Goal: Task Accomplishment & Management: Use online tool/utility

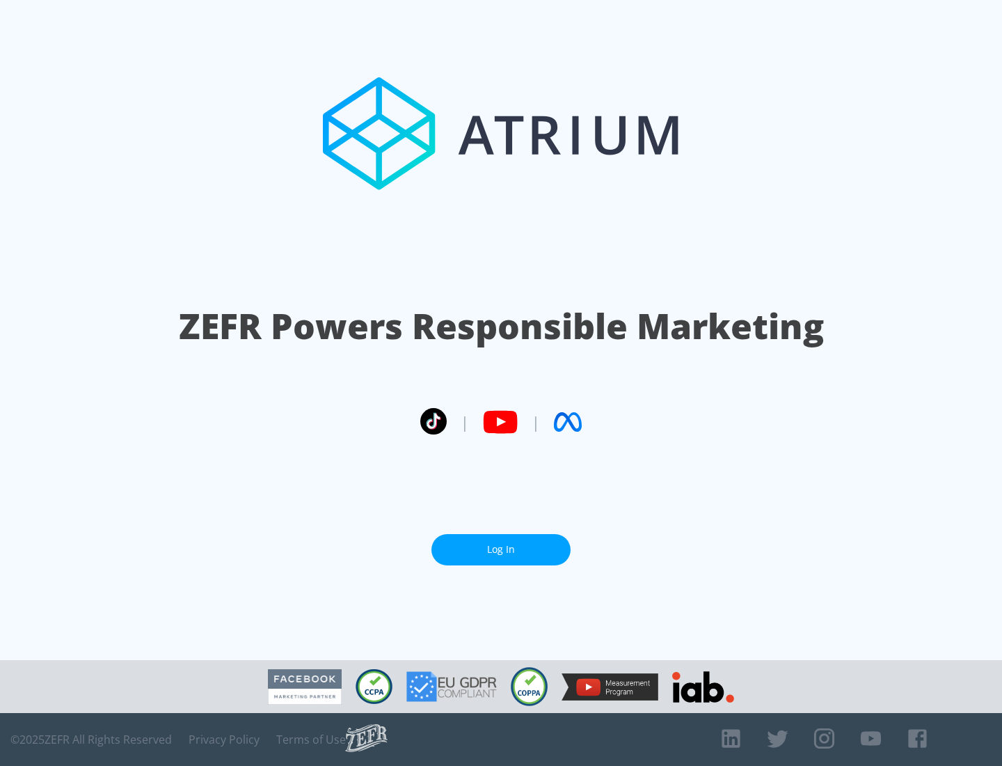
click at [501, 544] on link "Log In" at bounding box center [501, 549] width 139 height 31
